Goal: Find contact information: Obtain details needed to contact an individual or organization

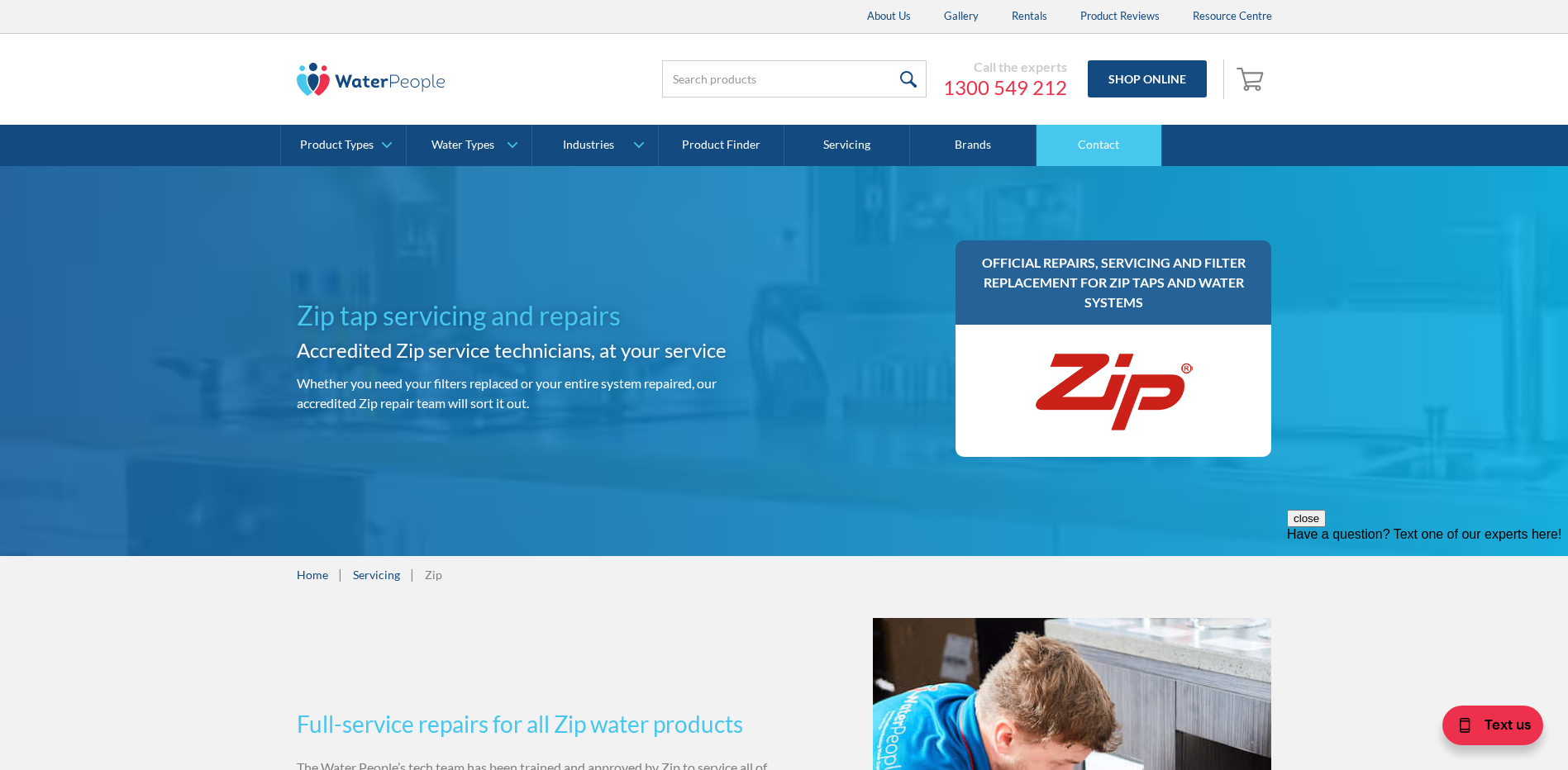
click at [1099, 155] on link "Contact" at bounding box center [1099, 145] width 125 height 41
